Goal: Task Accomplishment & Management: Use online tool/utility

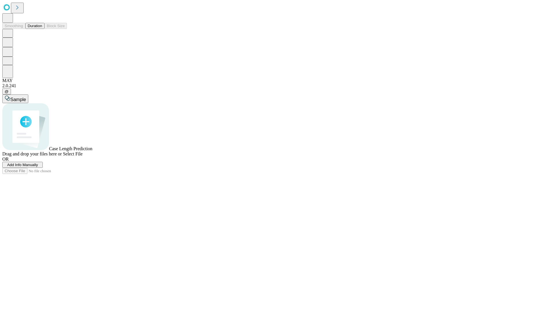
click at [42, 29] on button "Duration" at bounding box center [34, 26] width 19 height 6
click at [38, 167] on span "Add Info Manually" at bounding box center [22, 165] width 31 height 4
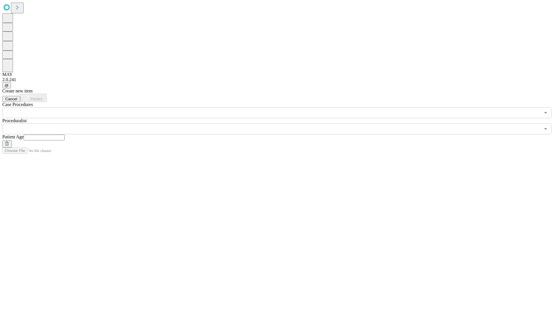
click at [65, 135] on input "text" at bounding box center [44, 138] width 41 height 6
type input "**"
click at [281, 123] on input "text" at bounding box center [271, 128] width 538 height 11
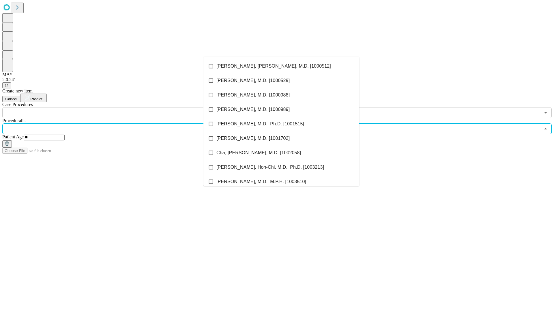
click at [282, 66] on li "[PERSON_NAME], [PERSON_NAME], M.D. [1000512]" at bounding box center [282, 66] width 156 height 14
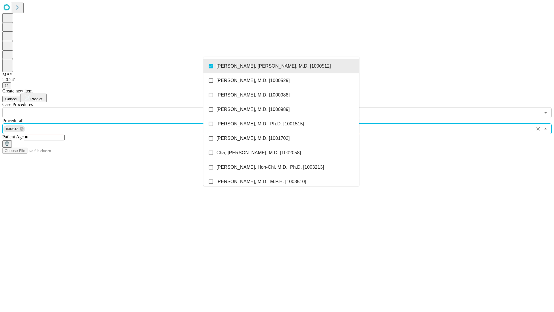
click at [121, 107] on input "text" at bounding box center [271, 112] width 538 height 11
